Goal: Task Accomplishment & Management: Use online tool/utility

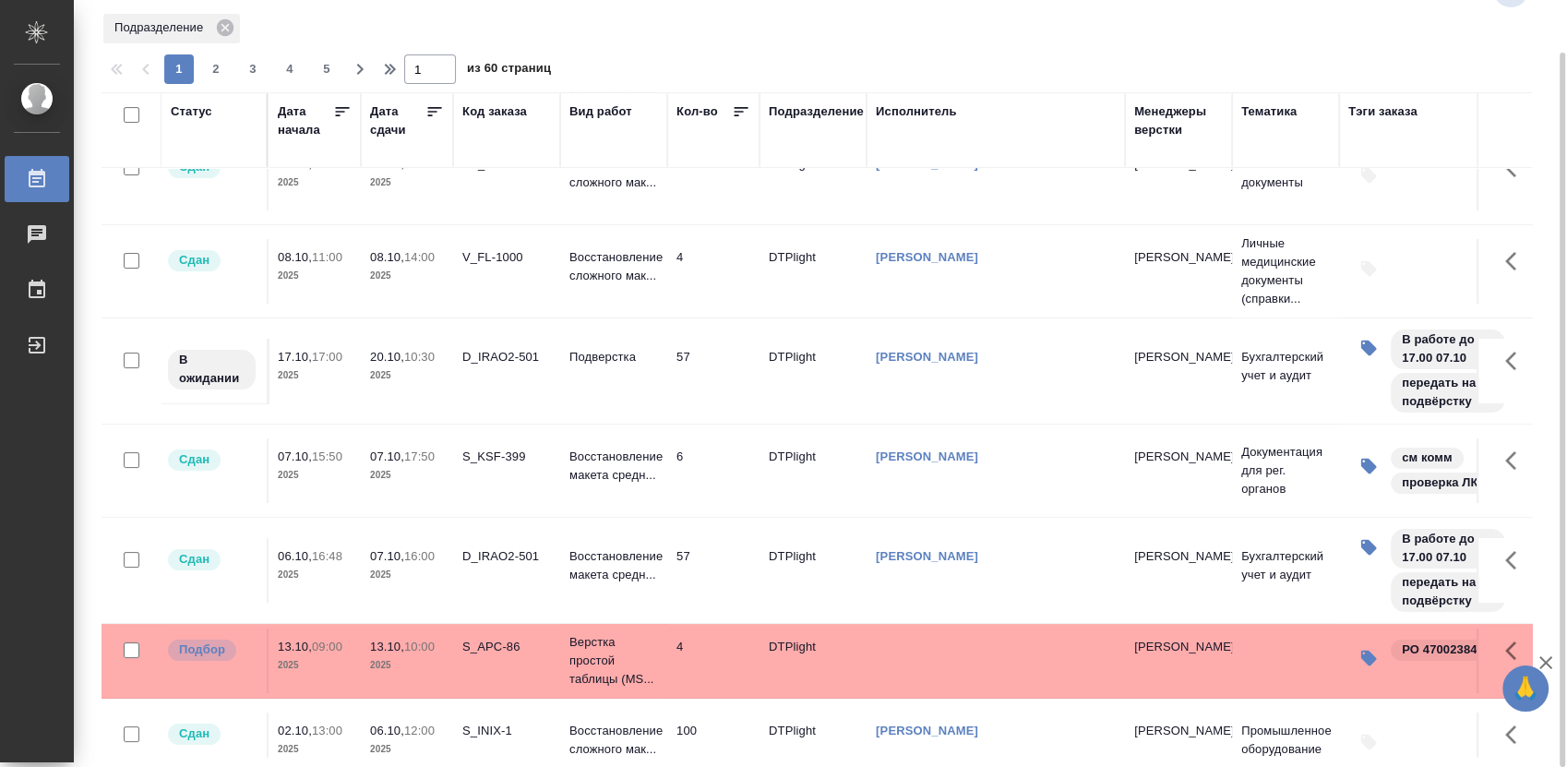
scroll to position [410, 0]
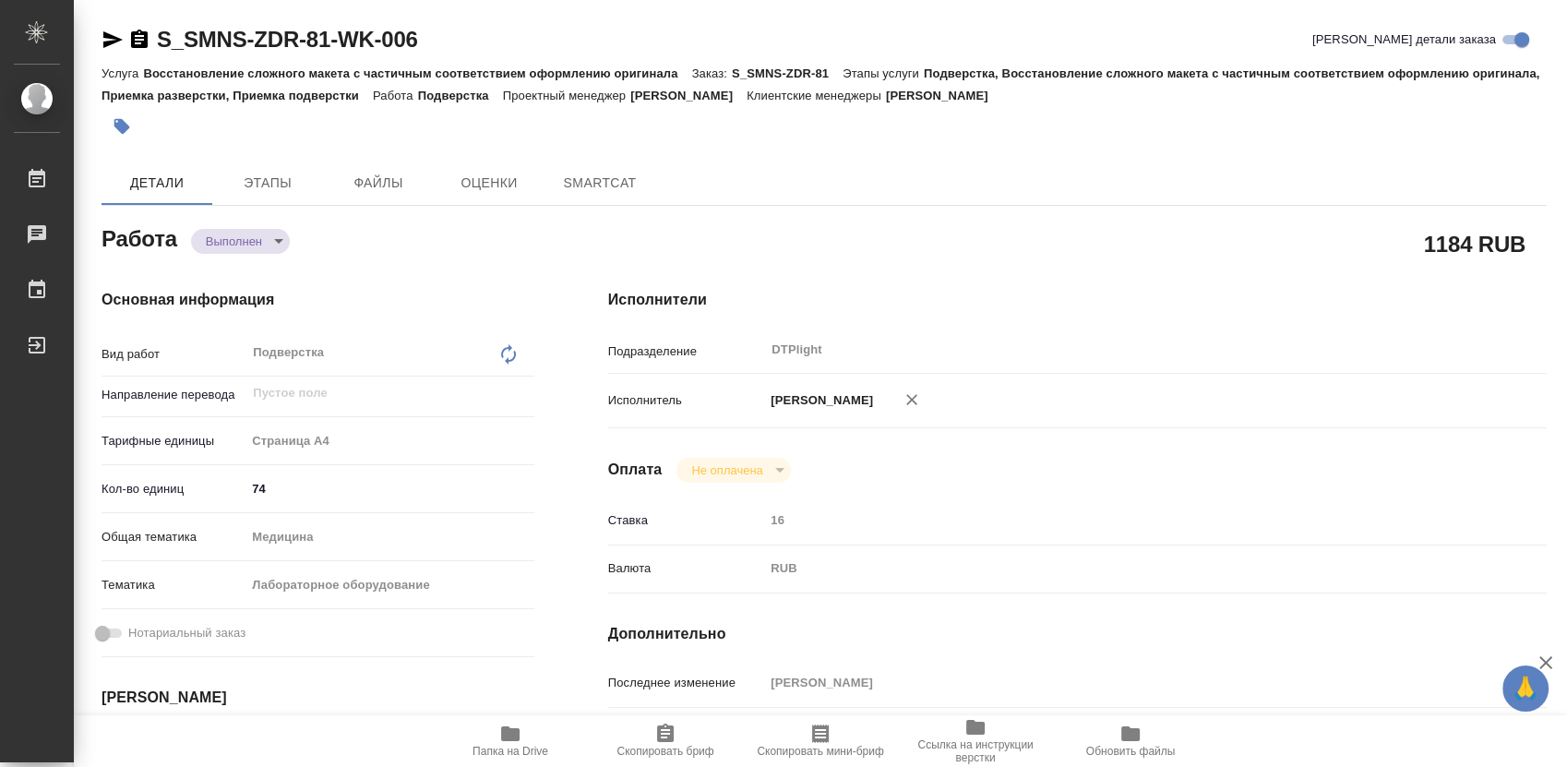
type textarea "x"
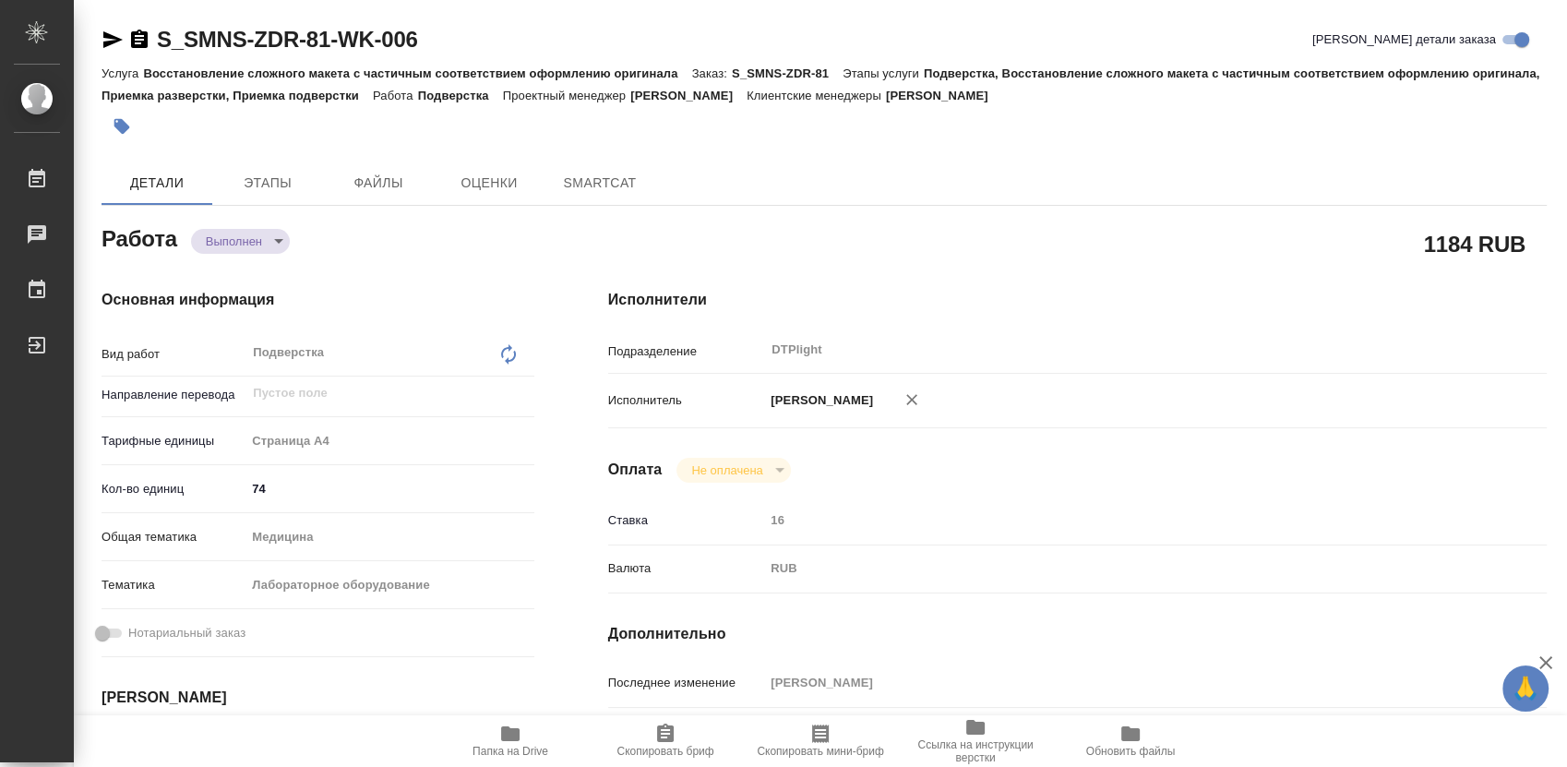
type textarea "x"
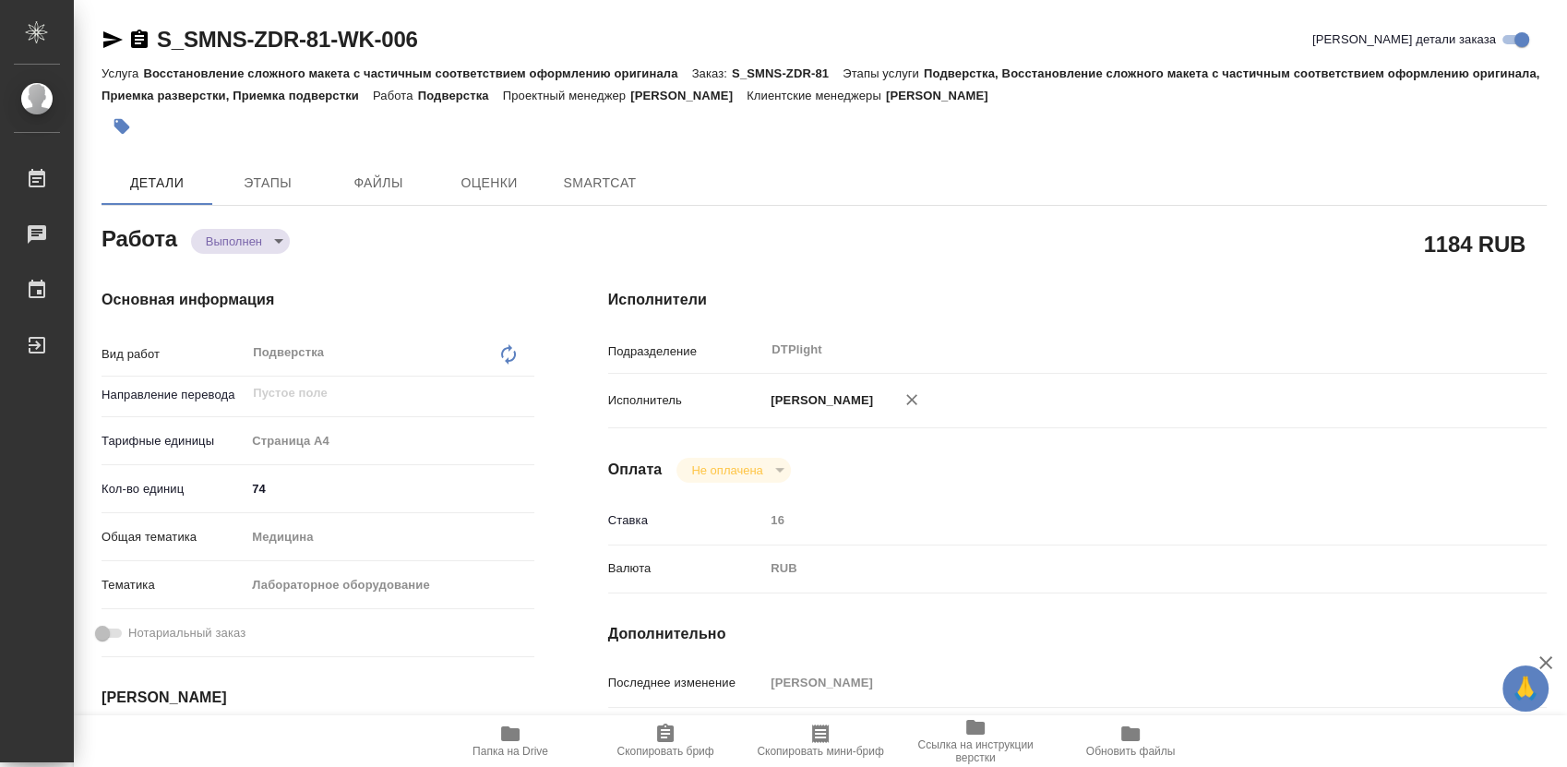
type textarea "x"
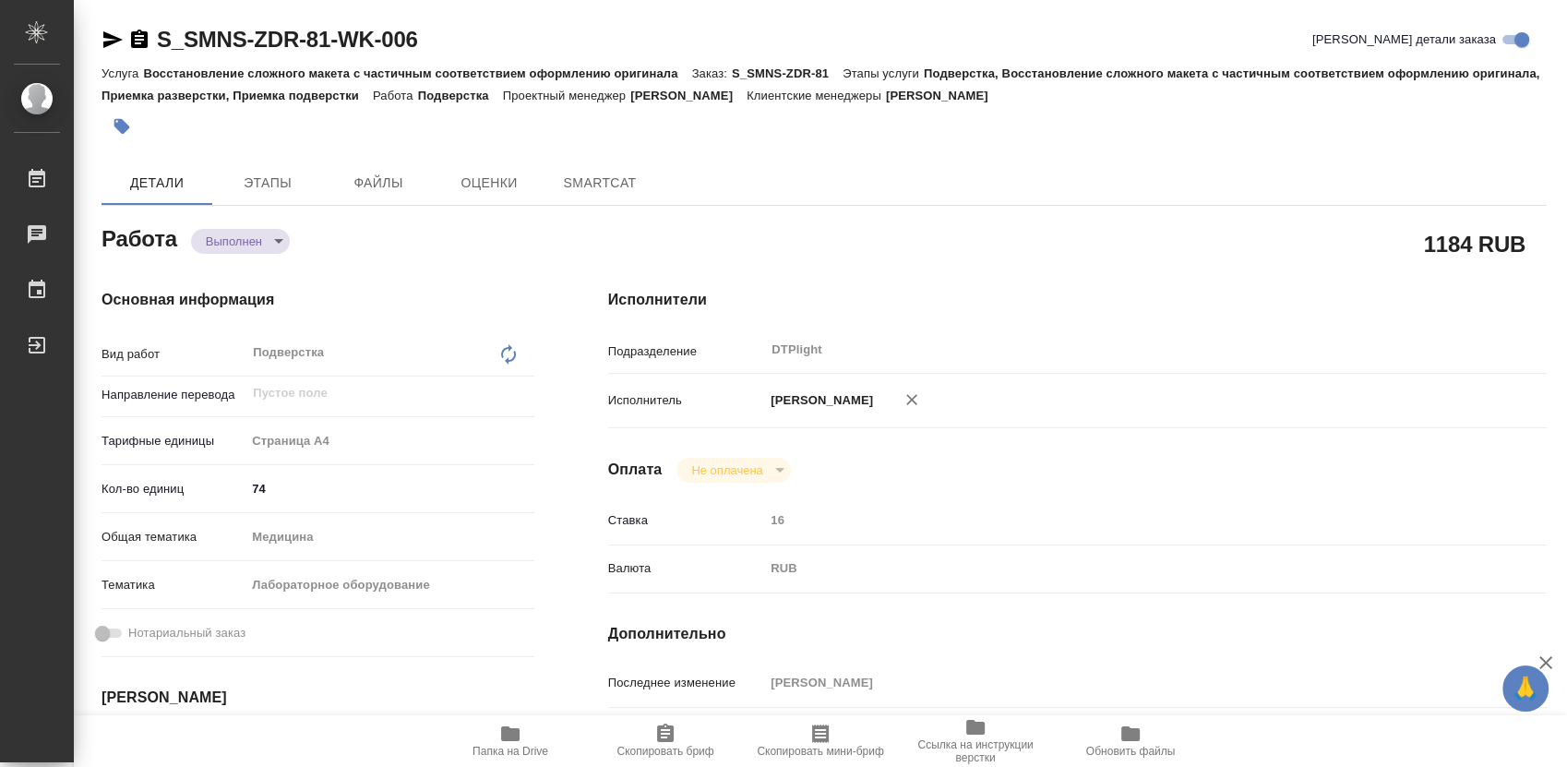
type textarea "x"
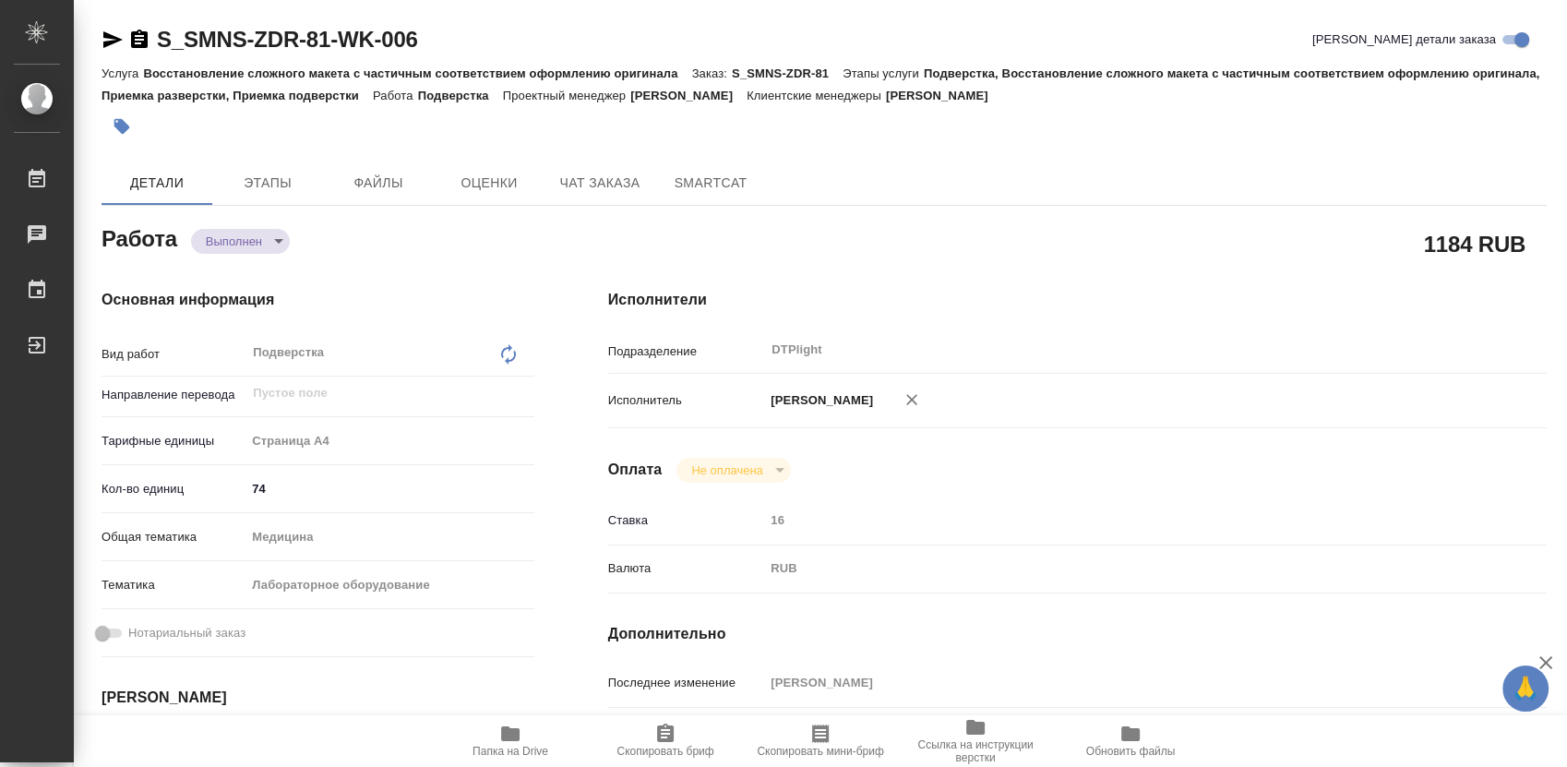
type textarea "x"
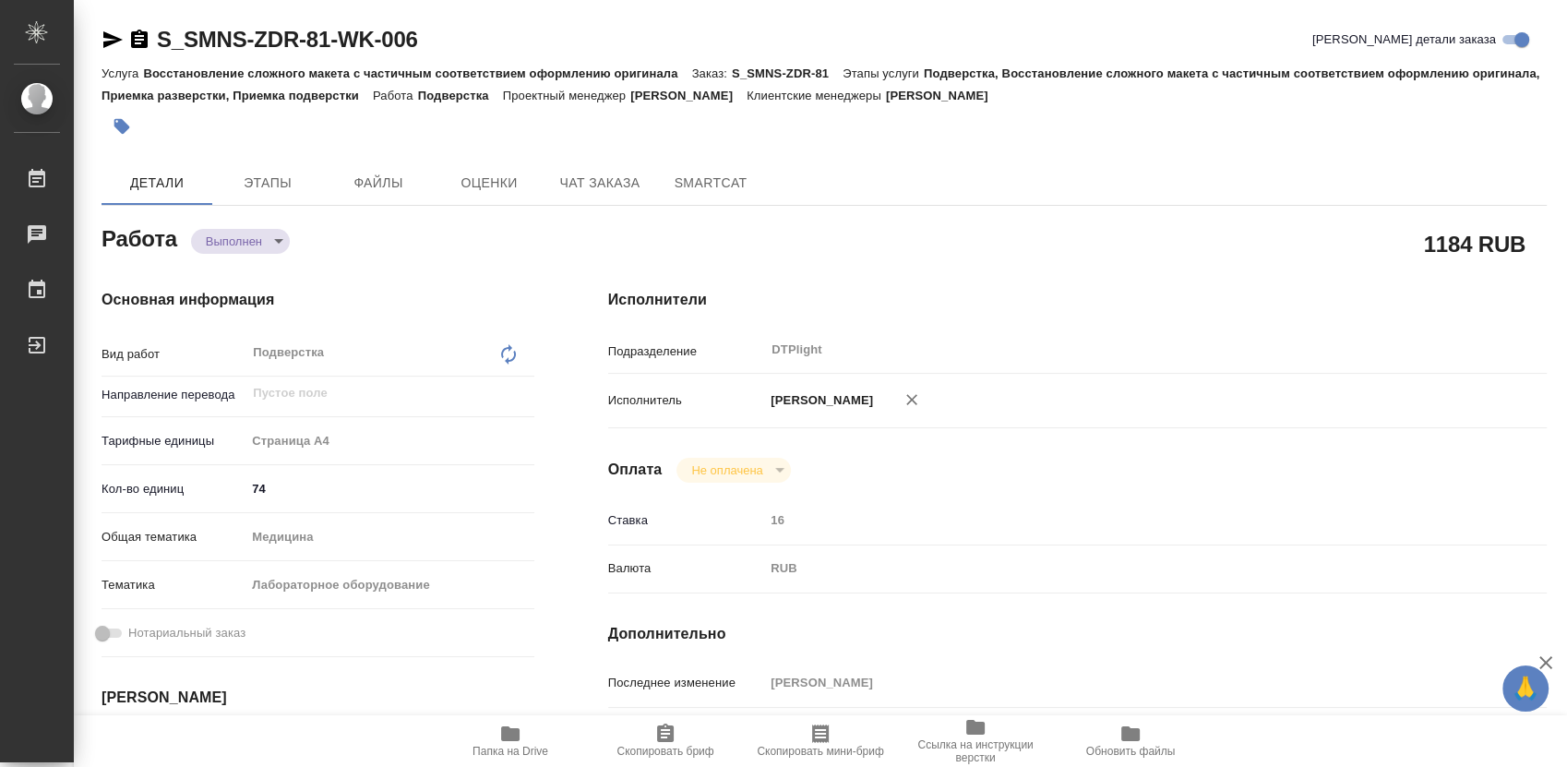
type textarea "x"
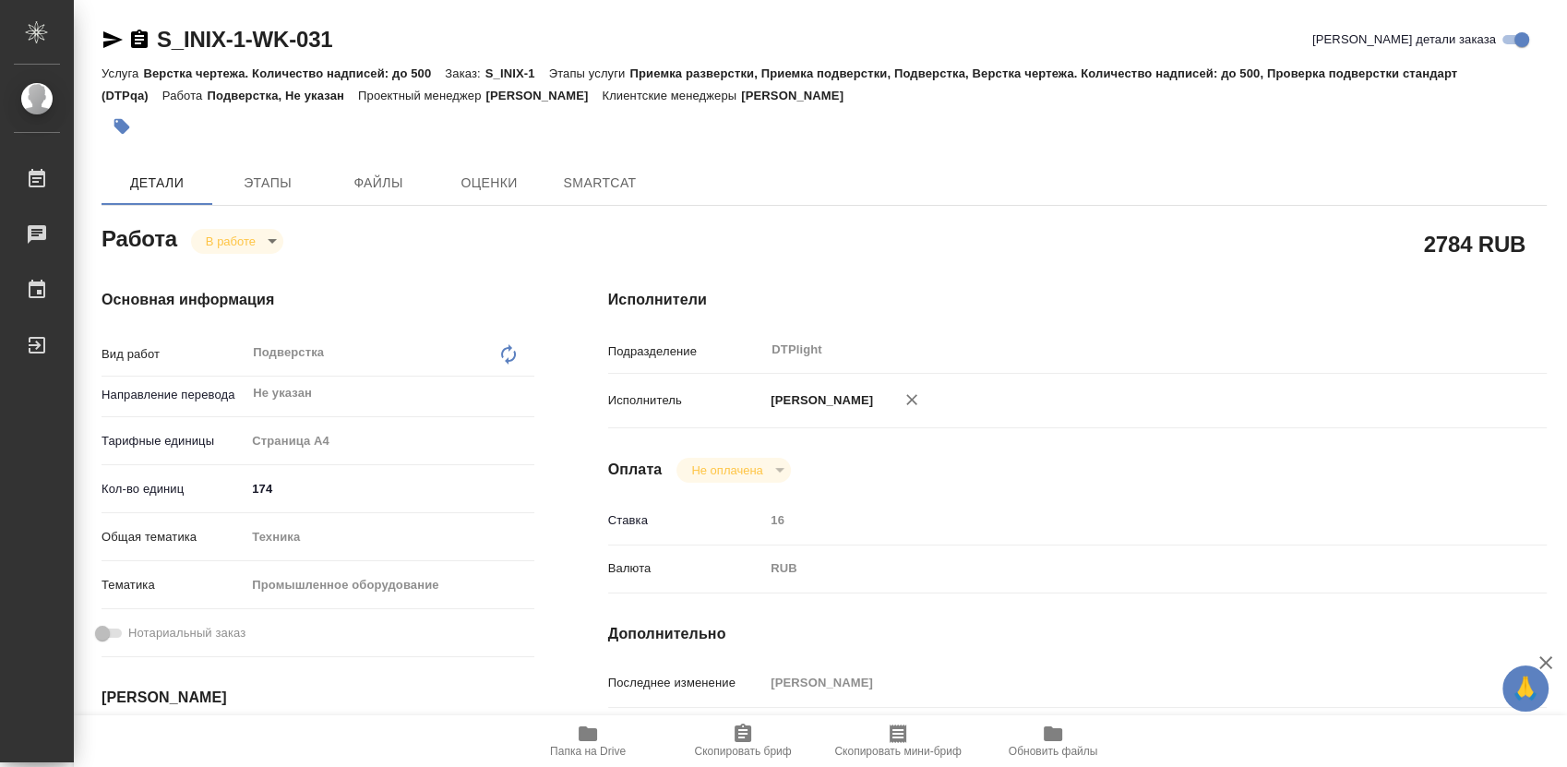
type textarea "x"
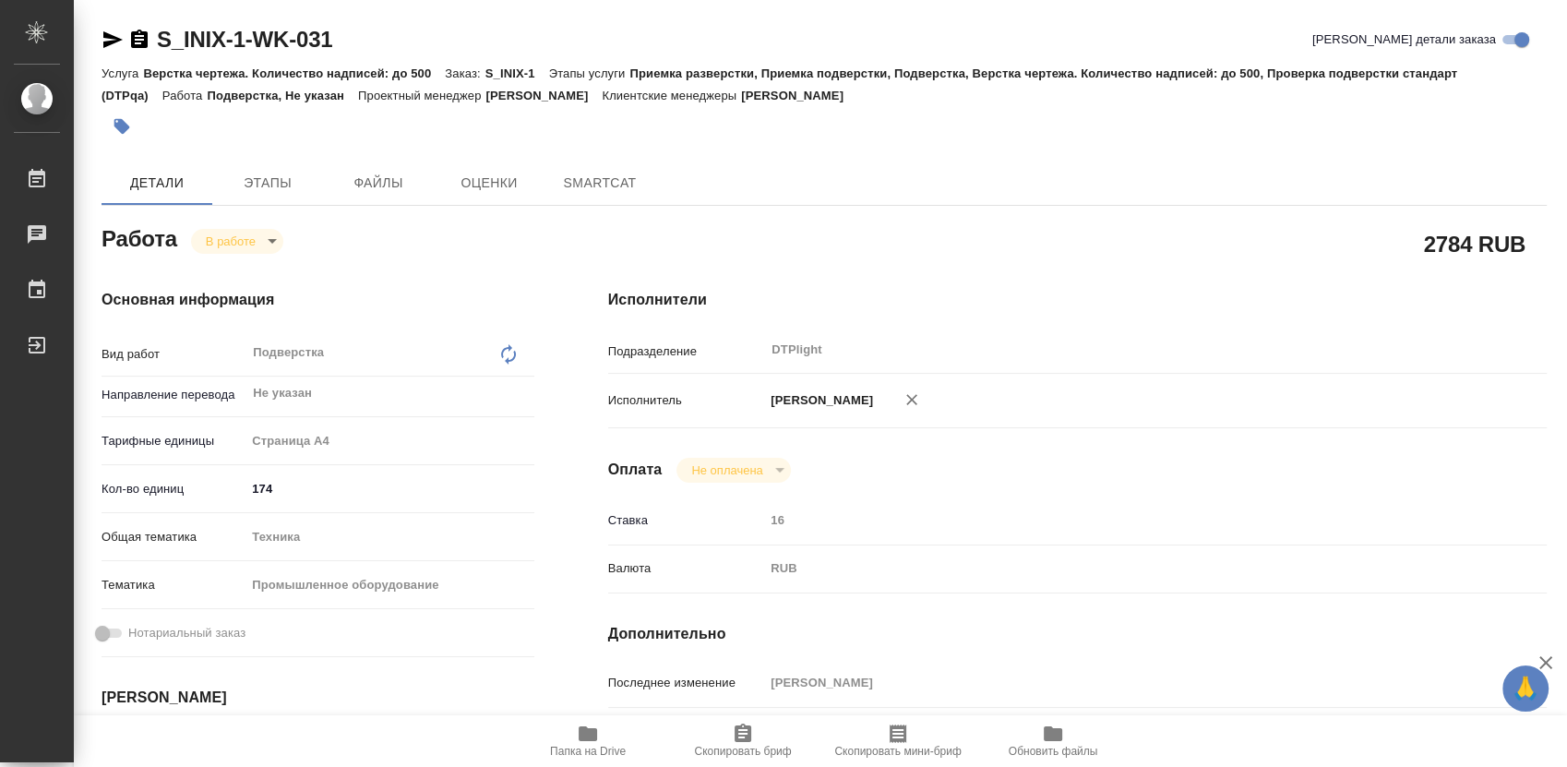
type textarea "x"
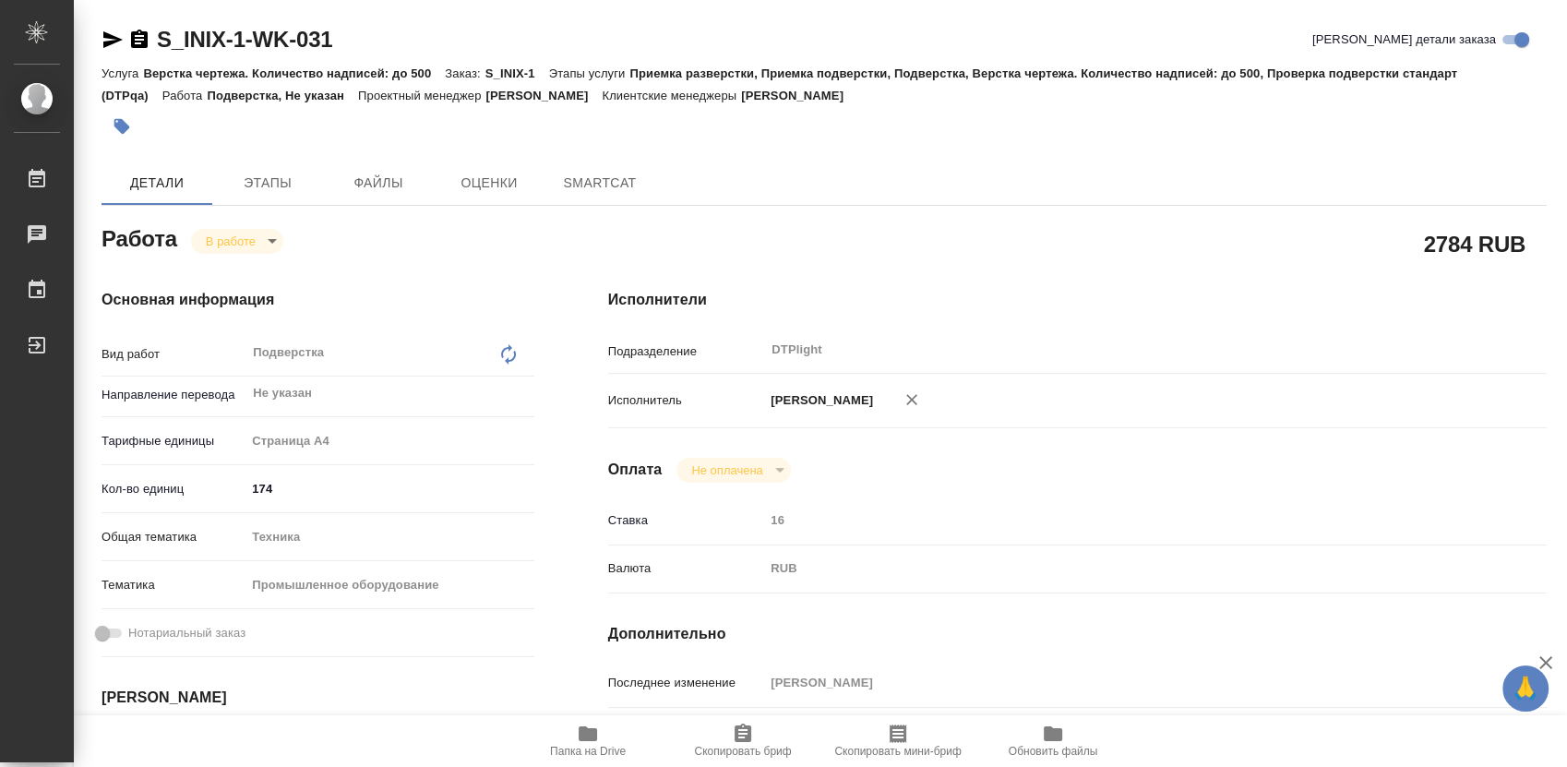
type textarea "x"
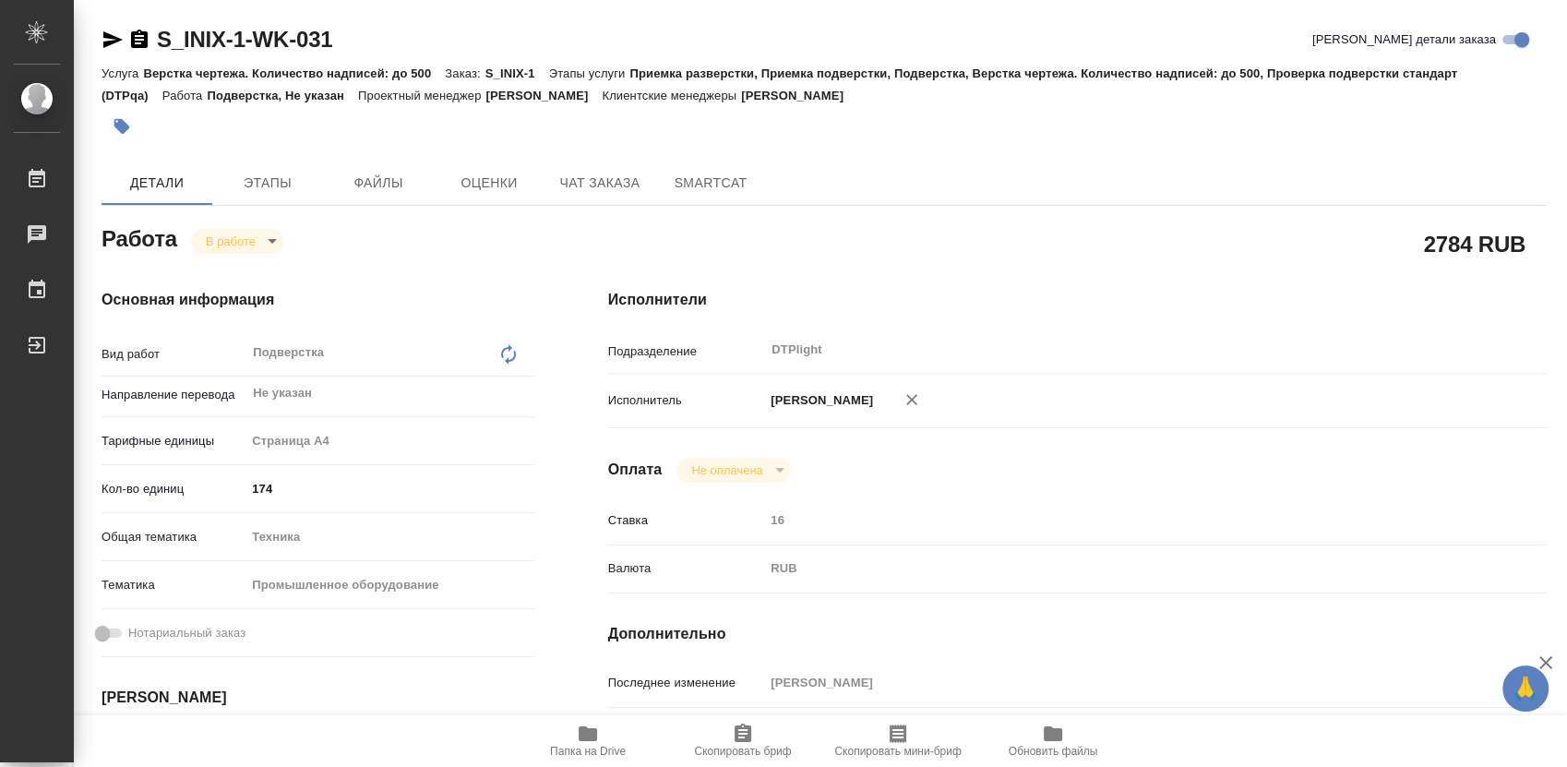
type textarea "x"
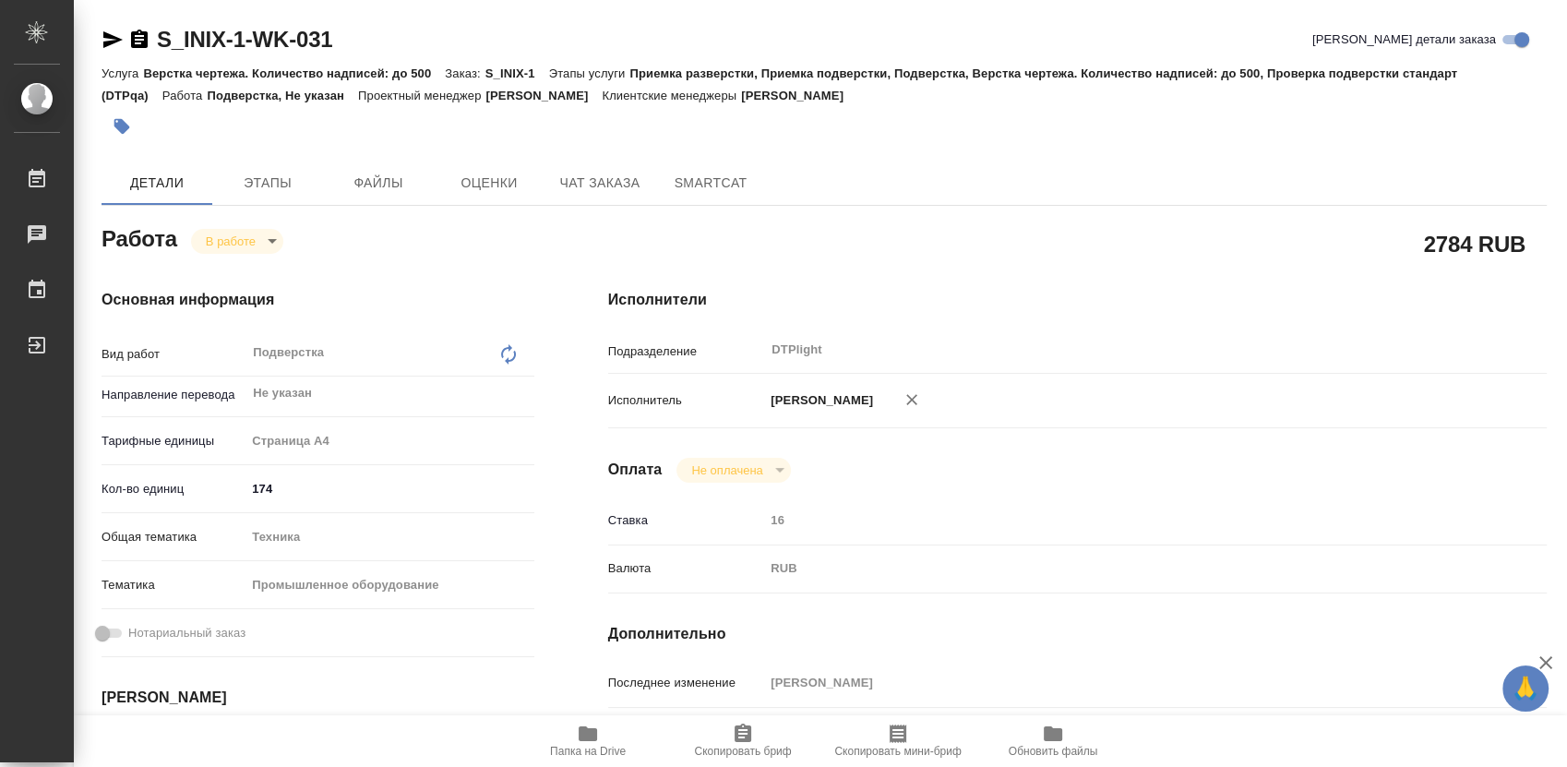
type textarea "x"
